Goal: Navigation & Orientation: Find specific page/section

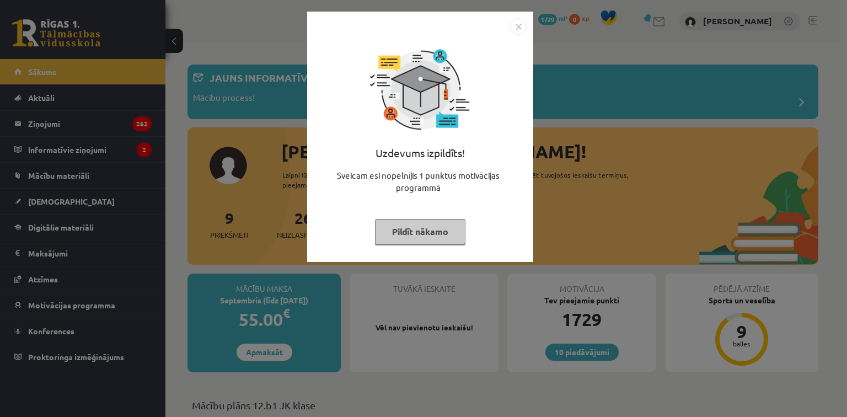
click at [518, 23] on img "Close" at bounding box center [518, 26] width 17 height 17
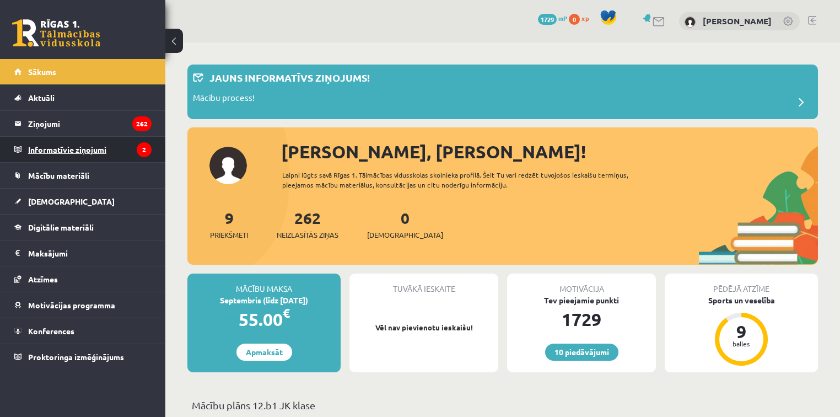
click at [45, 150] on legend "Informatīvie ziņojumi 2" at bounding box center [90, 149] width 124 height 25
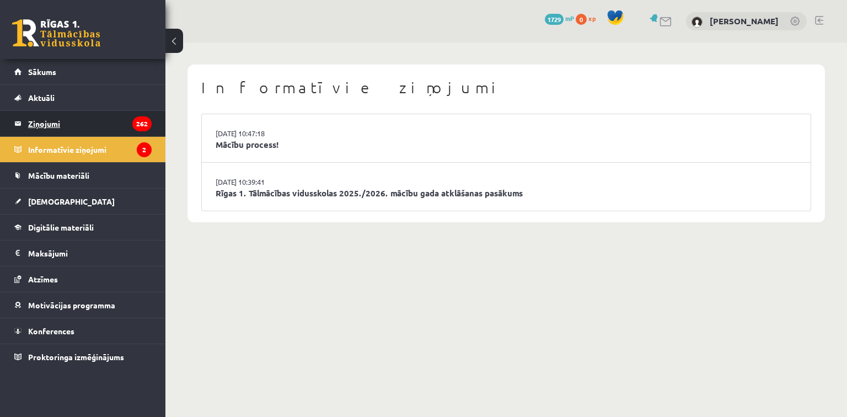
click at [48, 120] on legend "Ziņojumi 262" at bounding box center [90, 123] width 124 height 25
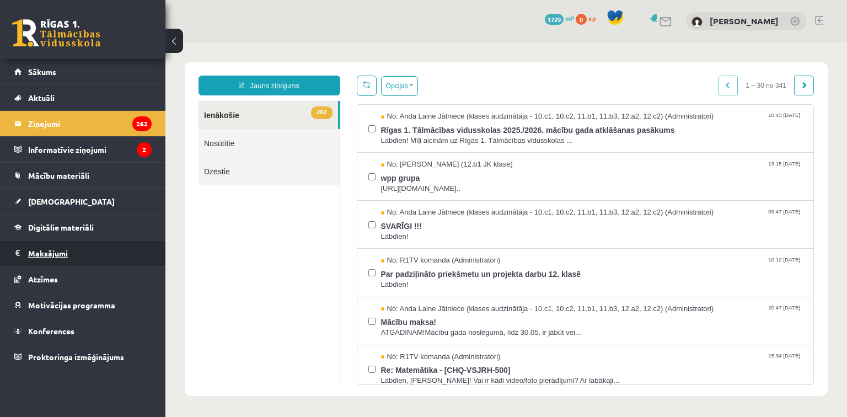
click at [49, 250] on legend "Maksājumi 0" at bounding box center [90, 252] width 124 height 25
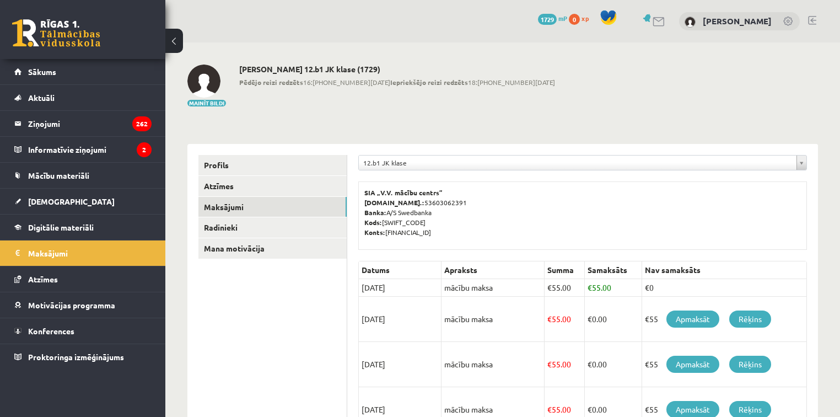
click at [792, 20] on link at bounding box center [789, 22] width 11 height 11
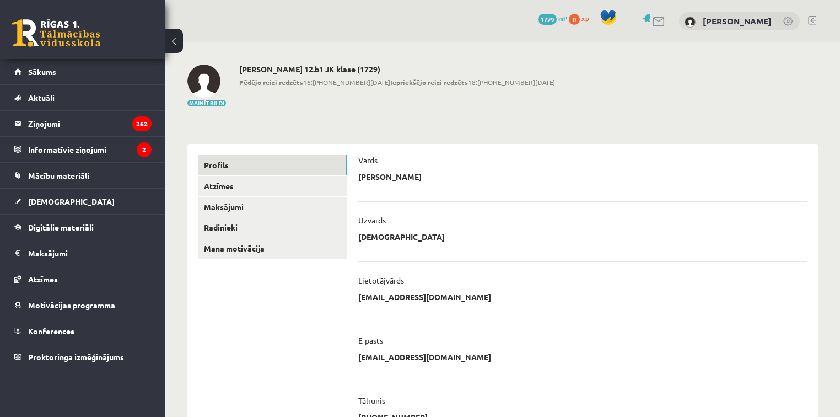
click at [792, 20] on link at bounding box center [789, 22] width 11 height 11
